Goal: Check status: Check status

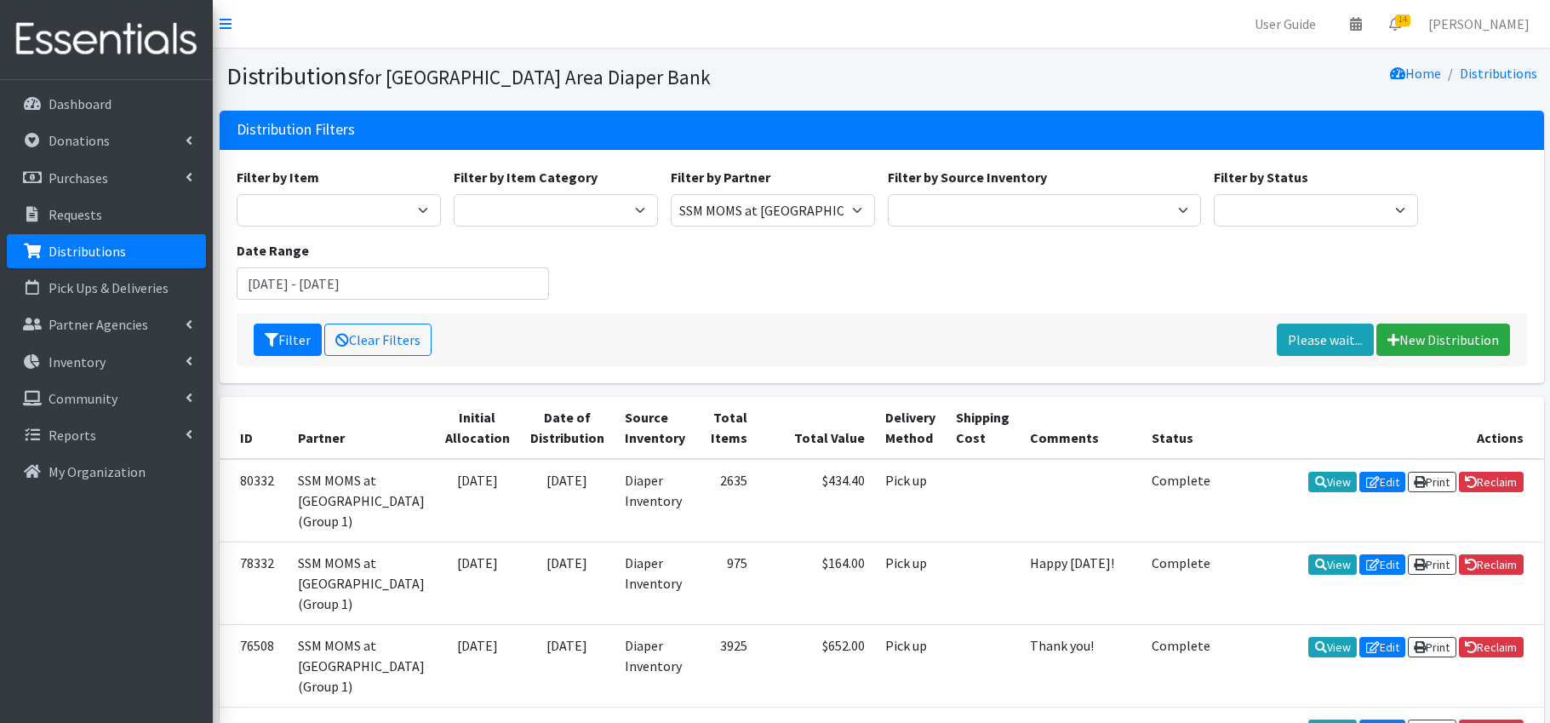
click at [824, 323] on div "Filter Clear Filters Please wait... New Distribution" at bounding box center [882, 339] width 1290 height 53
click at [294, 339] on button "Filter" at bounding box center [288, 339] width 68 height 32
click at [414, 276] on input "[DATE] - [DATE]" at bounding box center [393, 283] width 313 height 32
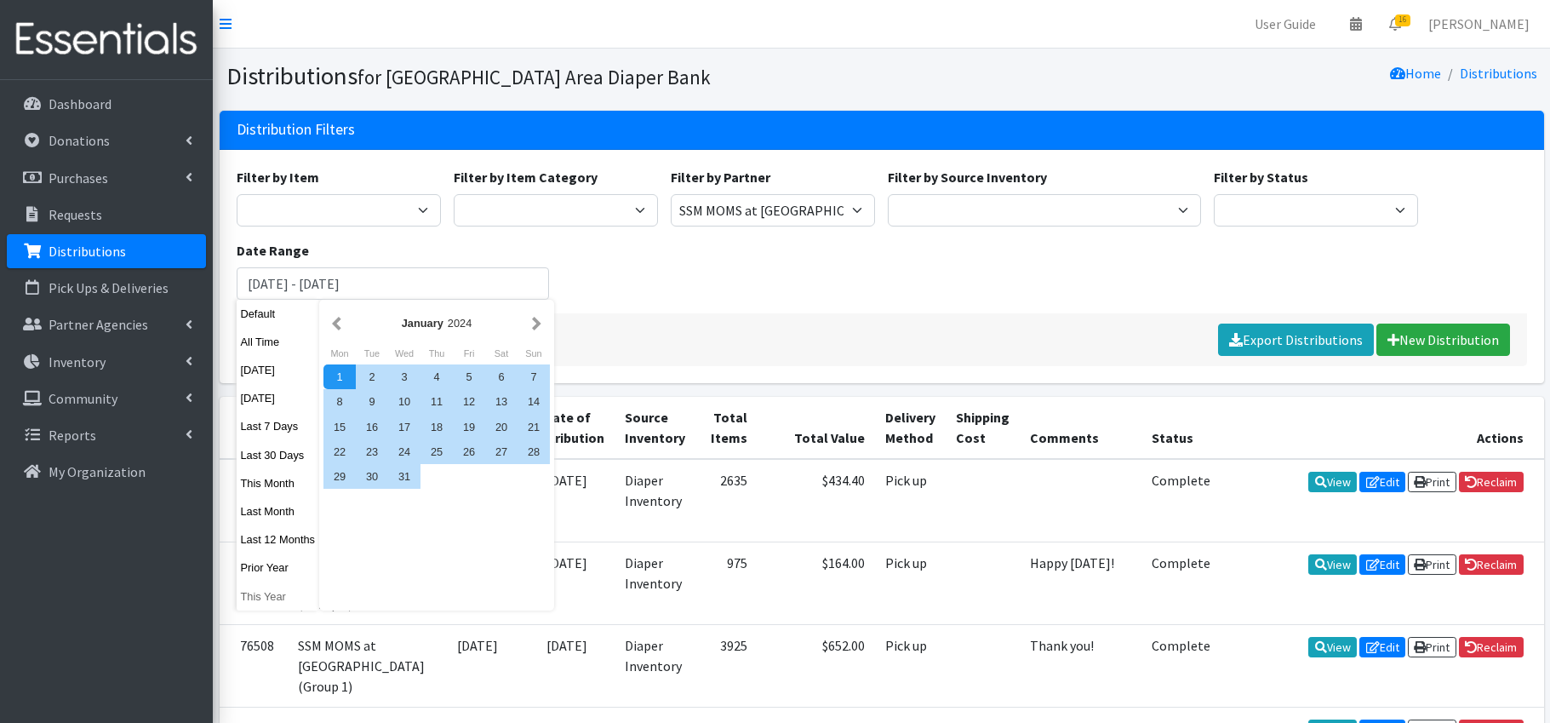
click at [278, 594] on button "This Year" at bounding box center [278, 596] width 83 height 25
type input "[DATE] - [DATE]"
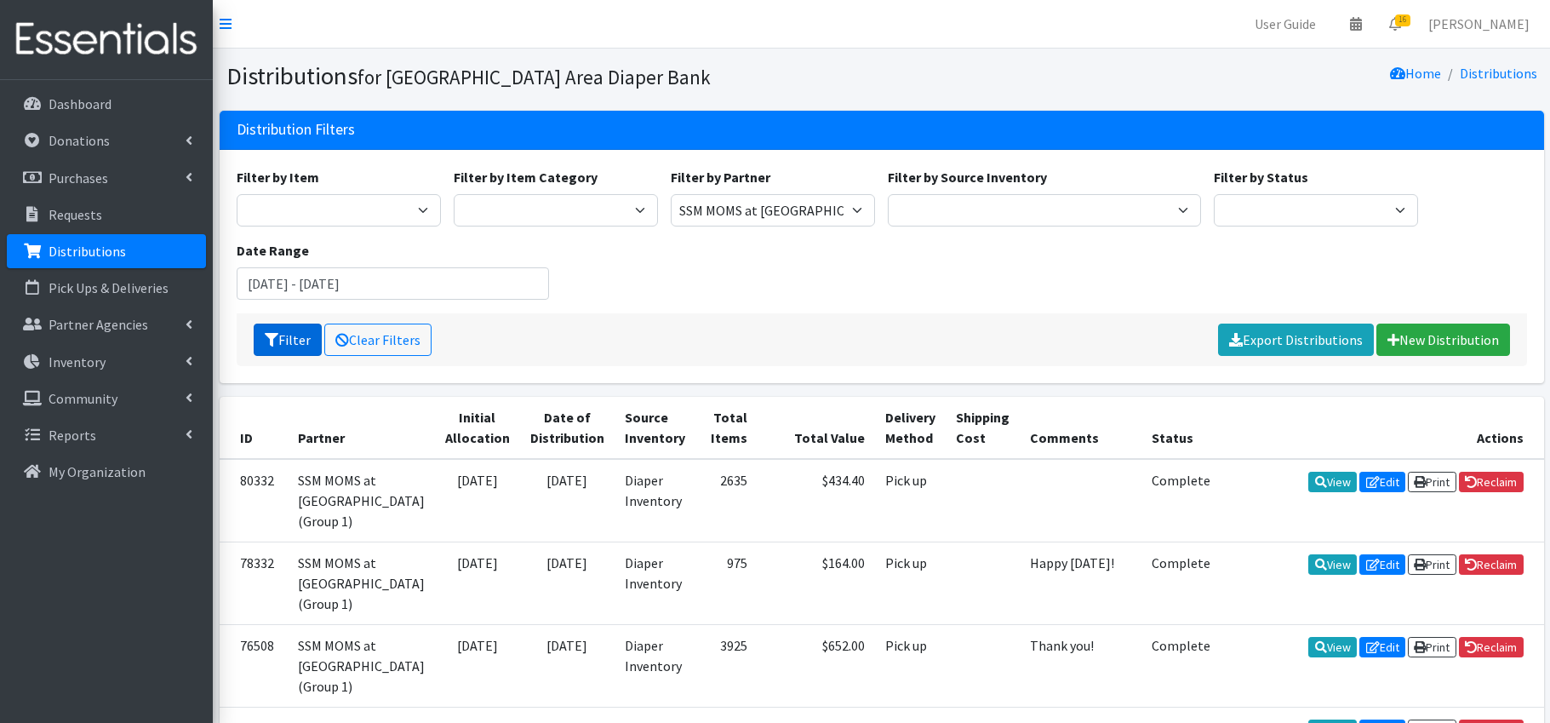
click at [301, 341] on button "Filter" at bounding box center [288, 339] width 68 height 32
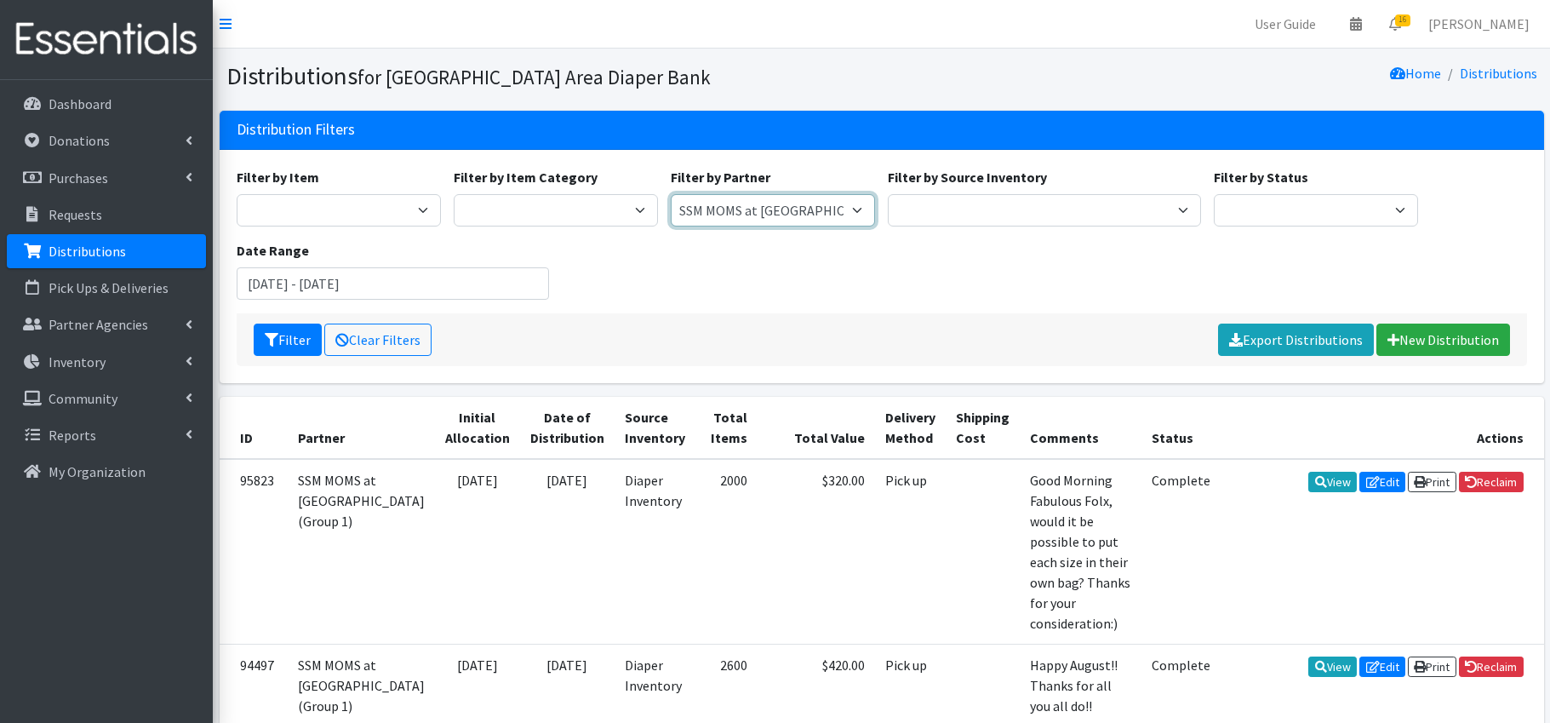
click at [730, 217] on select "Affinia Healthcare (Group 2) Annie Malone (Group 1) Assistance League of St. Lo…" at bounding box center [773, 210] width 204 height 32
select select "104"
click at [283, 332] on button "Filter" at bounding box center [288, 339] width 68 height 32
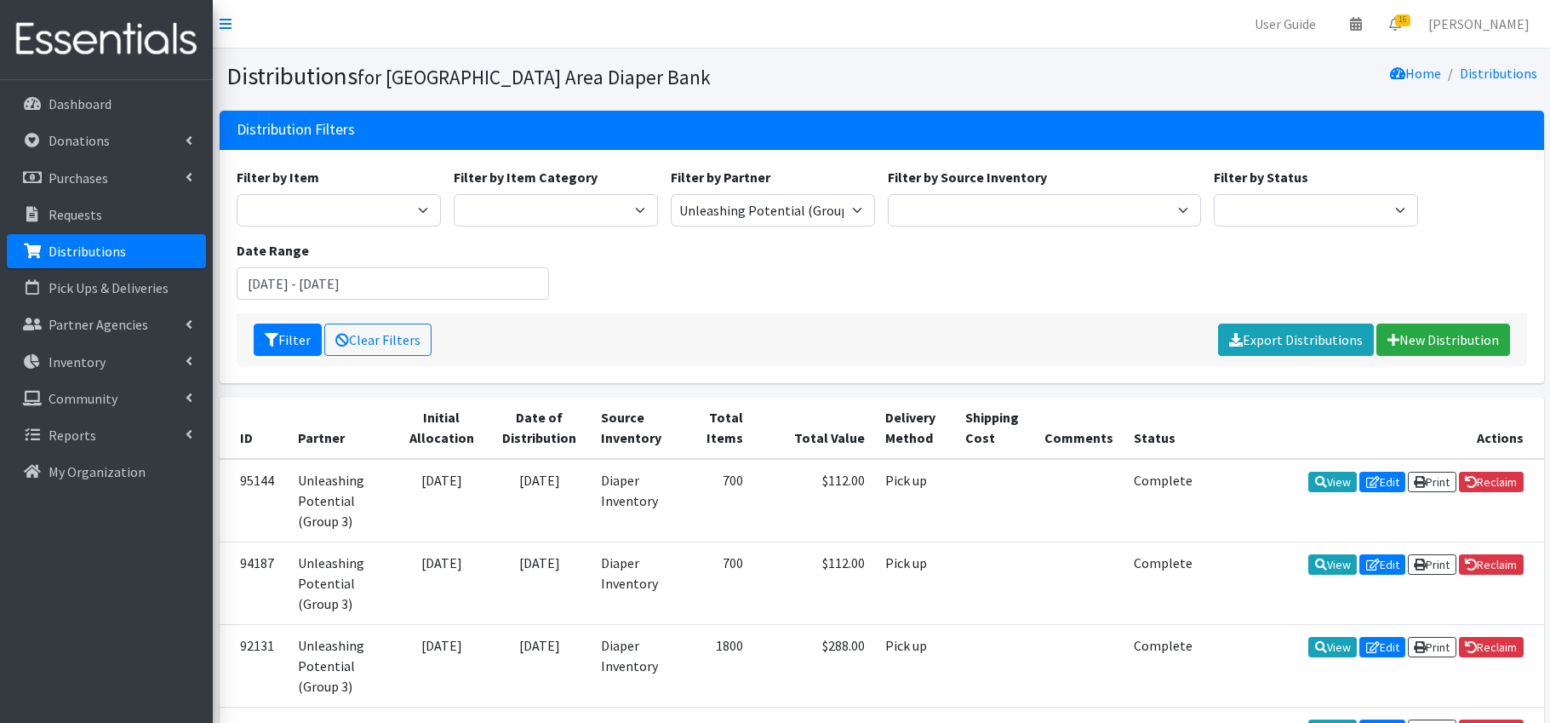
click at [652, 317] on div "Filter Clear Filters Export Distributions New Distribution" at bounding box center [882, 339] width 1290 height 53
click at [656, 305] on div "Filter by Item Adult Briefs (Large/X-Large) Adult Briefs (Medium/Large) Adult B…" at bounding box center [881, 240] width 1303 height 146
click at [820, 204] on select "Affinia Healthcare (Group 2) [PERSON_NAME] (Group 1) Assistance League of St. L…" at bounding box center [773, 210] width 204 height 32
click at [309, 290] on input "[DATE] - [DATE]" at bounding box center [393, 283] width 313 height 32
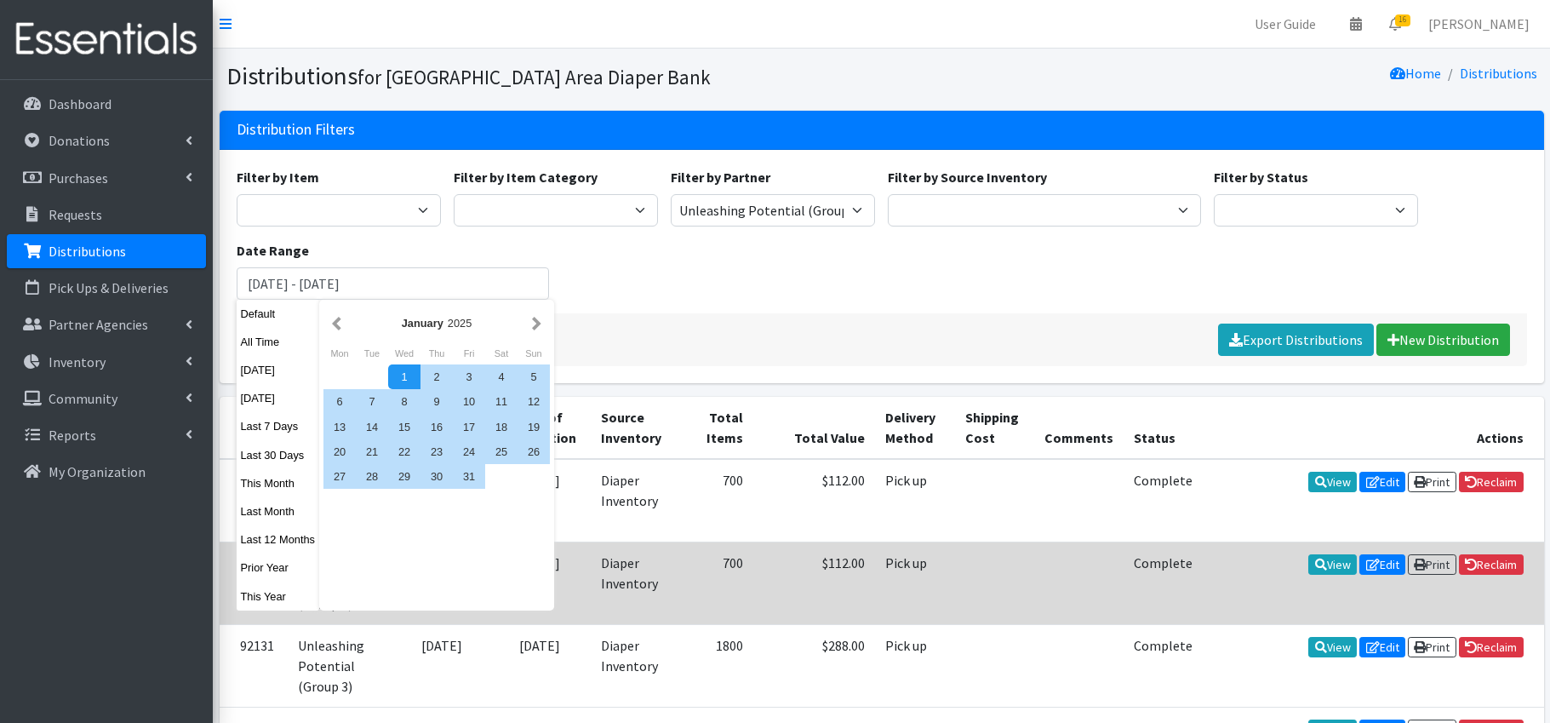
click at [282, 571] on button "Prior Year" at bounding box center [278, 567] width 83 height 25
type input "[DATE] - [DATE]"
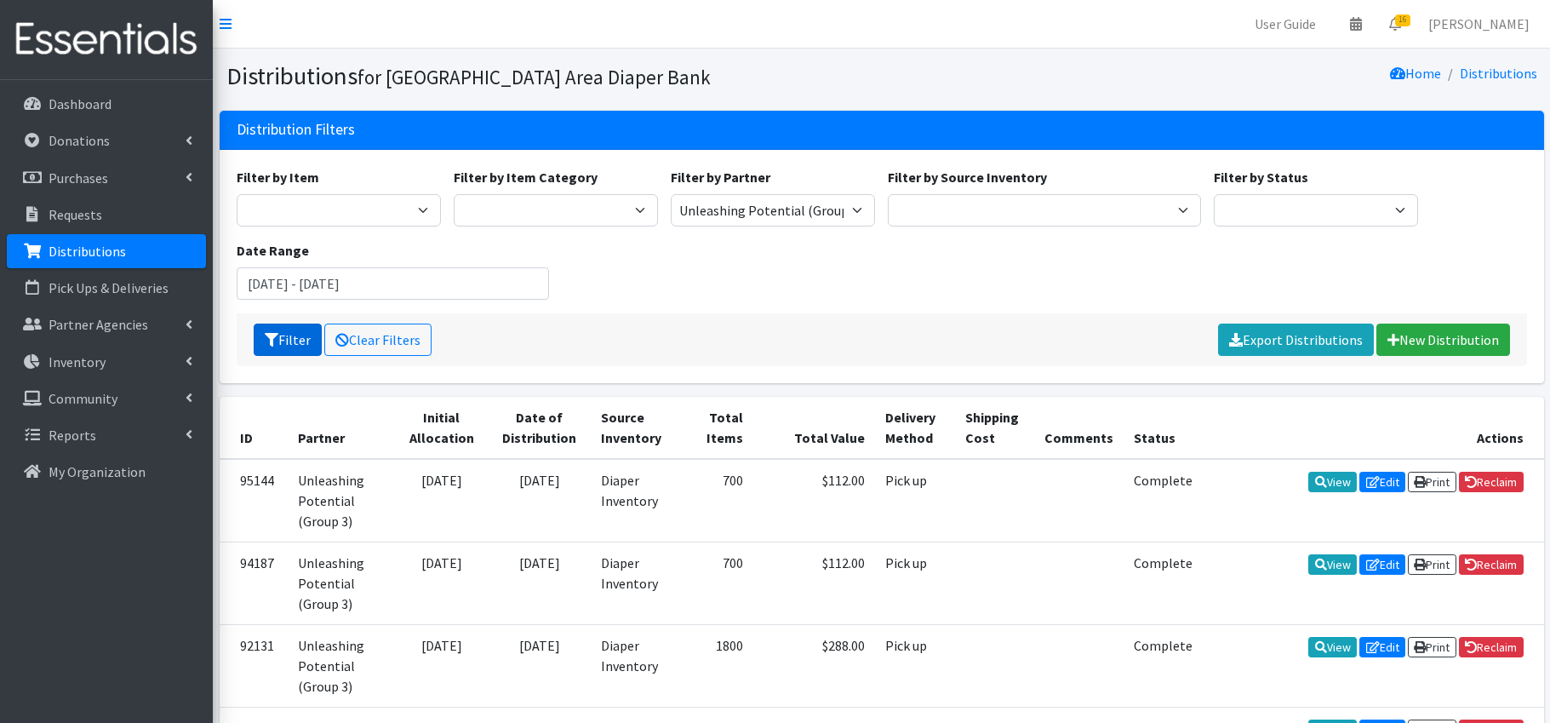
click at [292, 336] on button "Filter" at bounding box center [288, 339] width 68 height 32
click at [781, 208] on select "Affinia Healthcare (Group 2) [PERSON_NAME] (Group 1) Assistance League of St. L…" at bounding box center [773, 210] width 204 height 32
select select "2449"
click at [284, 341] on button "Filter" at bounding box center [288, 339] width 68 height 32
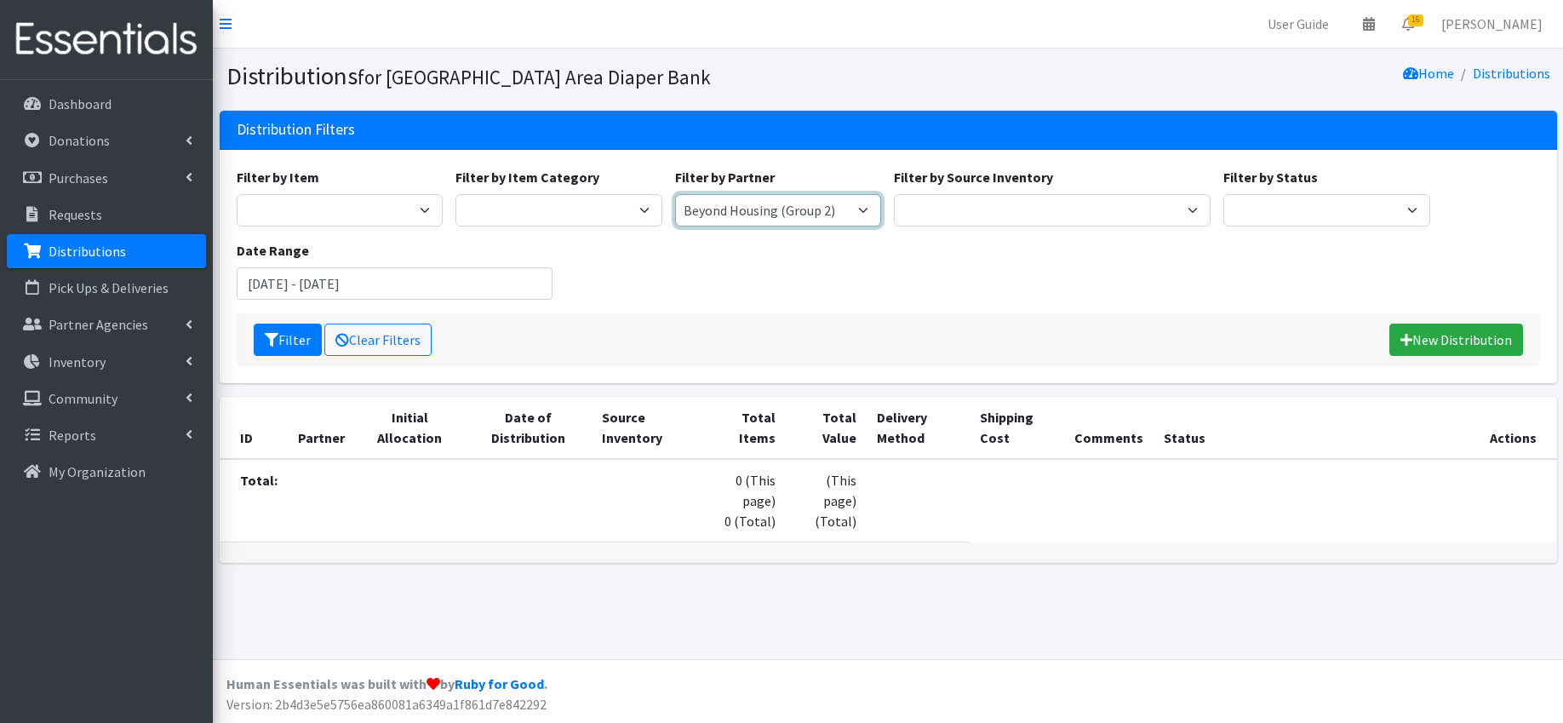
click at [821, 209] on select "Affinia Healthcare (Group 2) [PERSON_NAME] (Group 1) Assistance League of St. L…" at bounding box center [778, 210] width 207 height 32
click at [512, 275] on input "January 1, 2024 - December 31, 2024" at bounding box center [395, 283] width 317 height 32
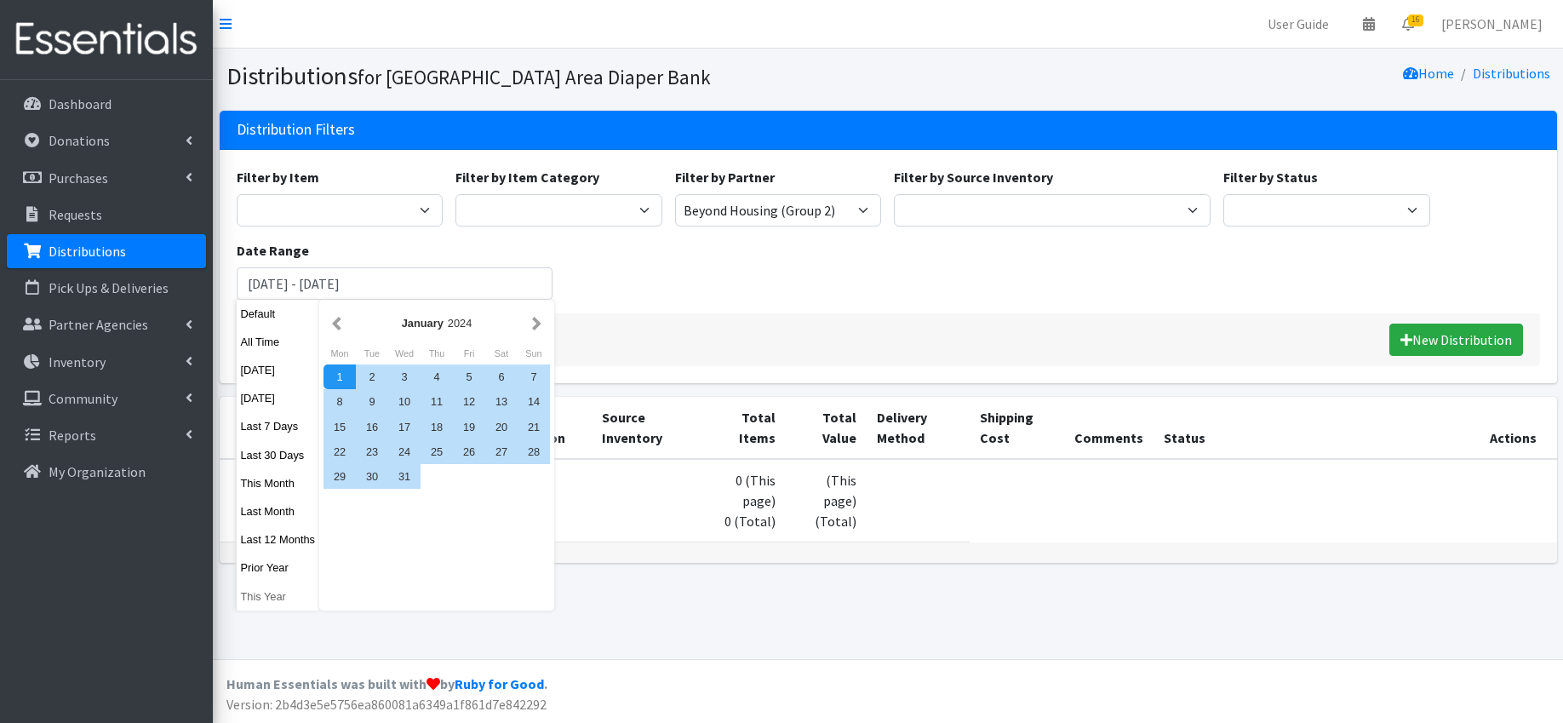
click at [286, 594] on button "This Year" at bounding box center [278, 596] width 83 height 25
type input "[DATE] - [DATE]"
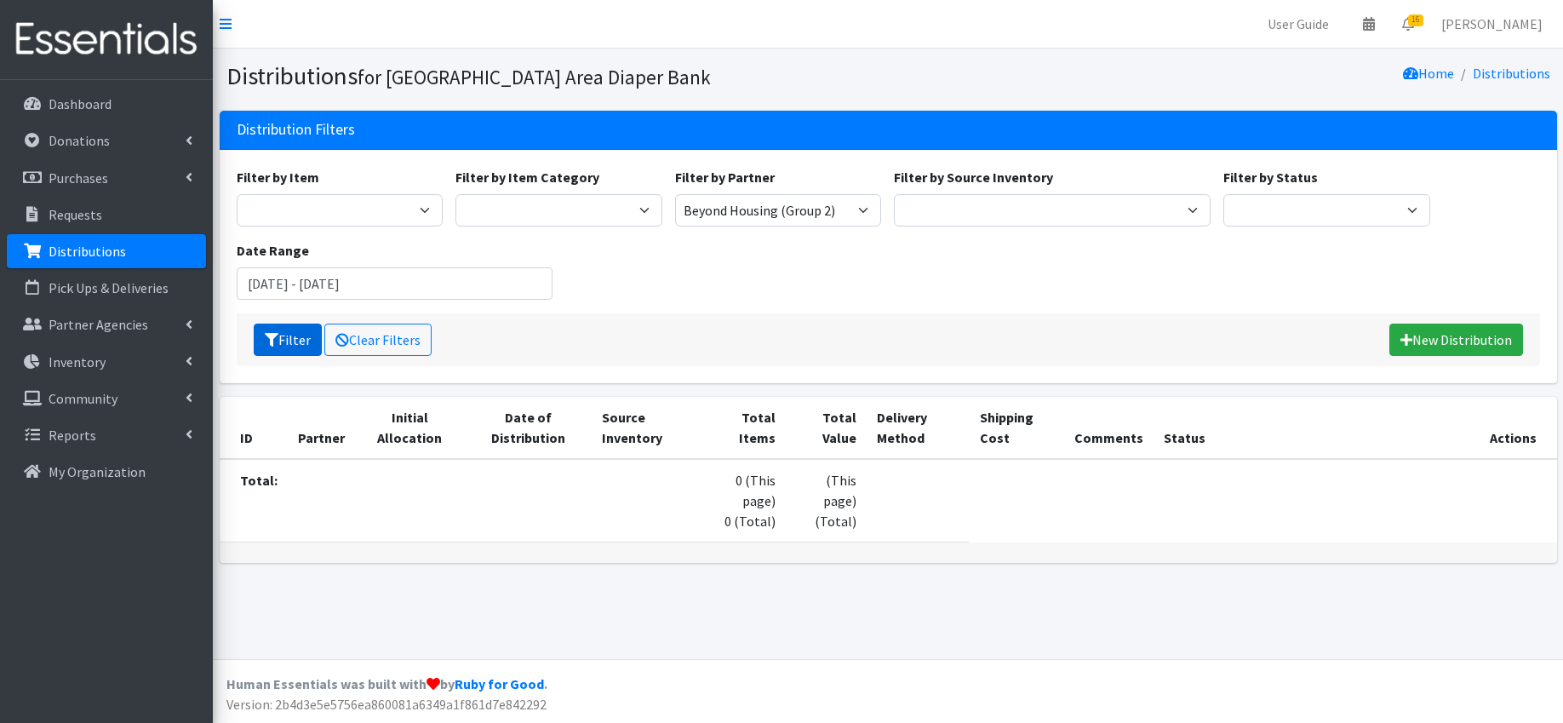
click at [305, 340] on button "Filter" at bounding box center [288, 339] width 68 height 32
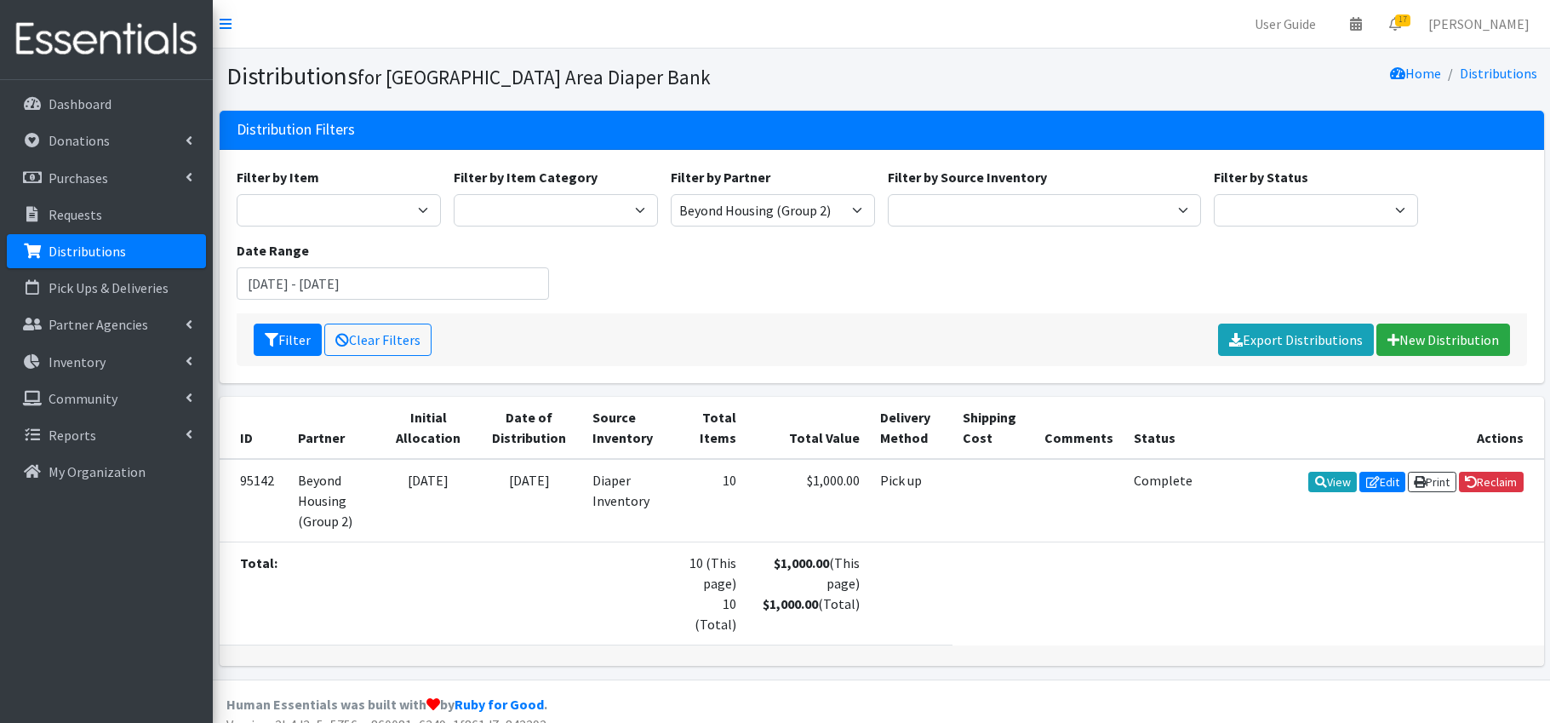
click at [901, 335] on div "Filter Clear Filters Export Distributions New Distribution" at bounding box center [882, 339] width 1290 height 53
